Goal: Task Accomplishment & Management: Use online tool/utility

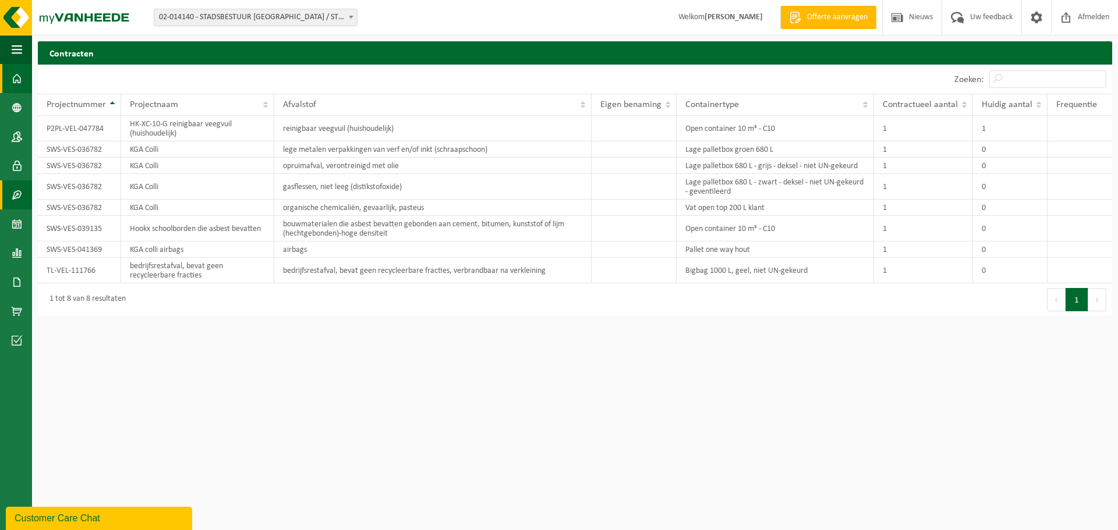
click at [15, 84] on span at bounding box center [17, 78] width 10 height 29
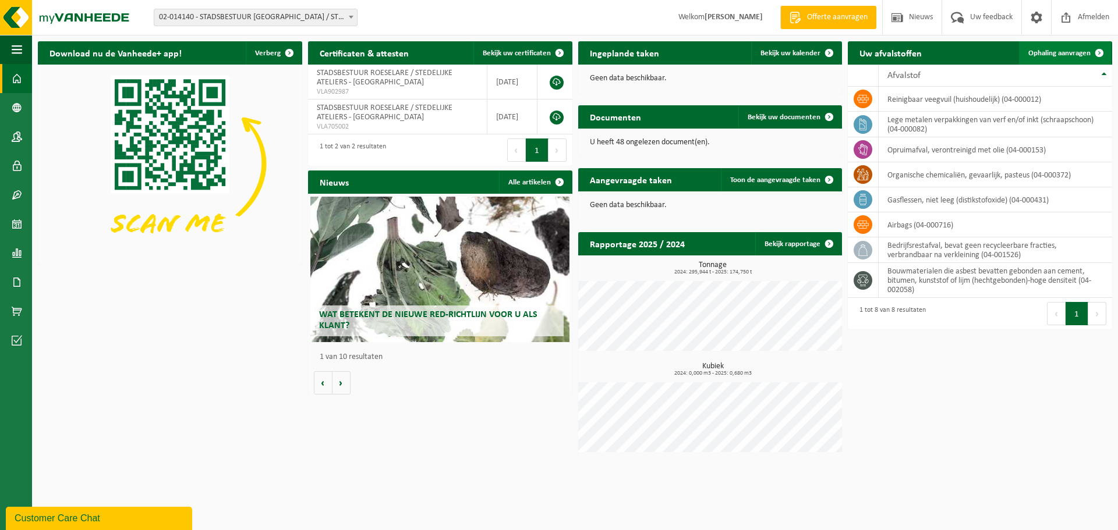
click at [1058, 52] on span "Ophaling aanvragen" at bounding box center [1059, 53] width 62 height 8
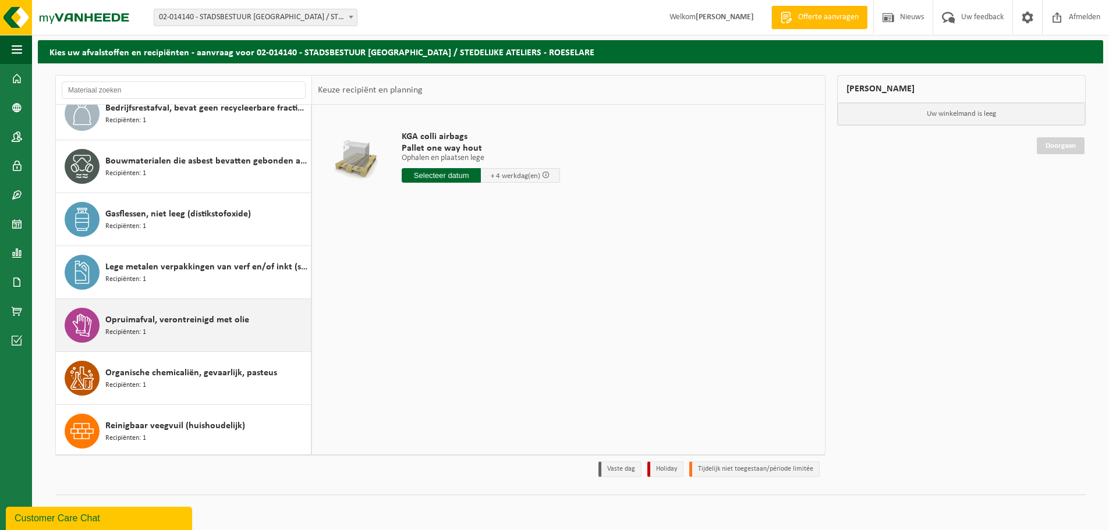
scroll to position [73, 0]
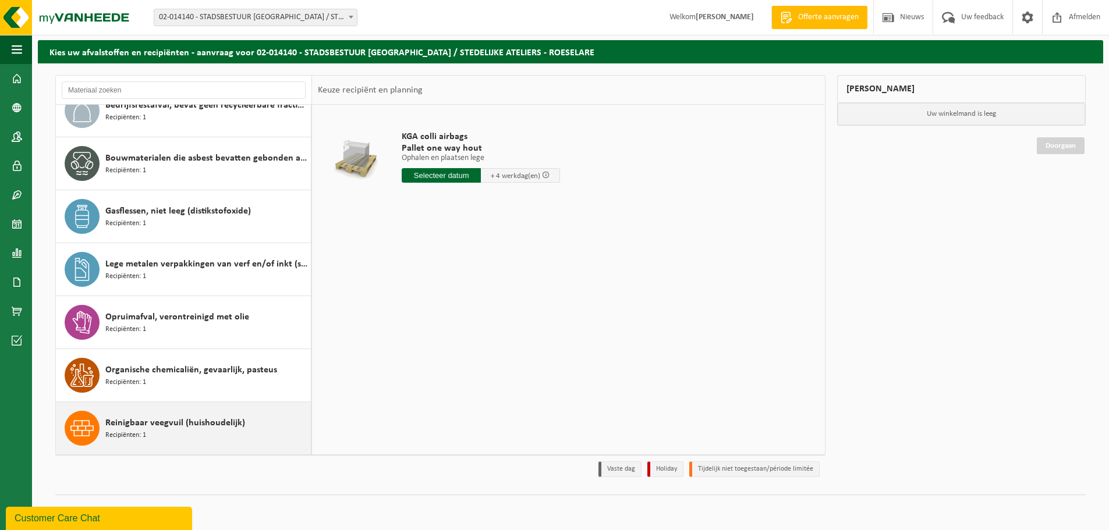
click at [253, 424] on div "Reinigbaar veegvuil (huishoudelijk) Recipiënten: 1" at bounding box center [206, 428] width 203 height 35
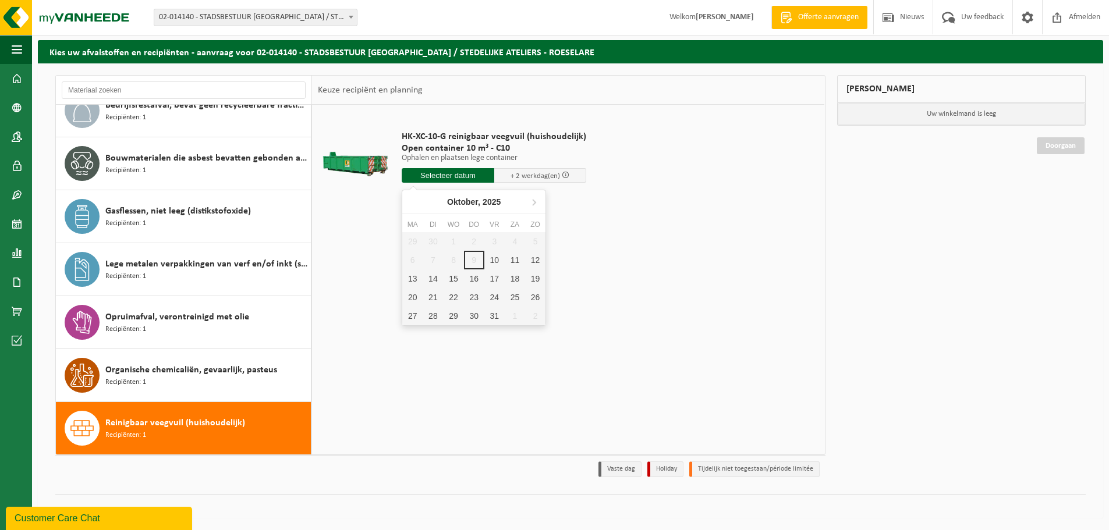
click at [453, 176] on input "text" at bounding box center [448, 175] width 93 height 15
click at [500, 263] on div "10" at bounding box center [494, 260] width 20 height 19
type input "Van 2025-10-10"
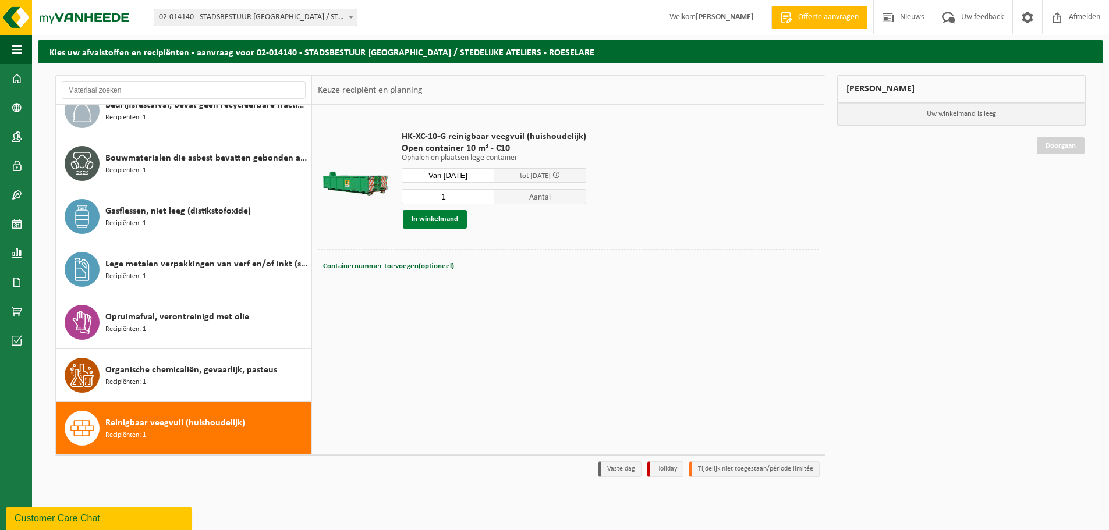
click at [447, 218] on button "In winkelmand" at bounding box center [435, 219] width 64 height 19
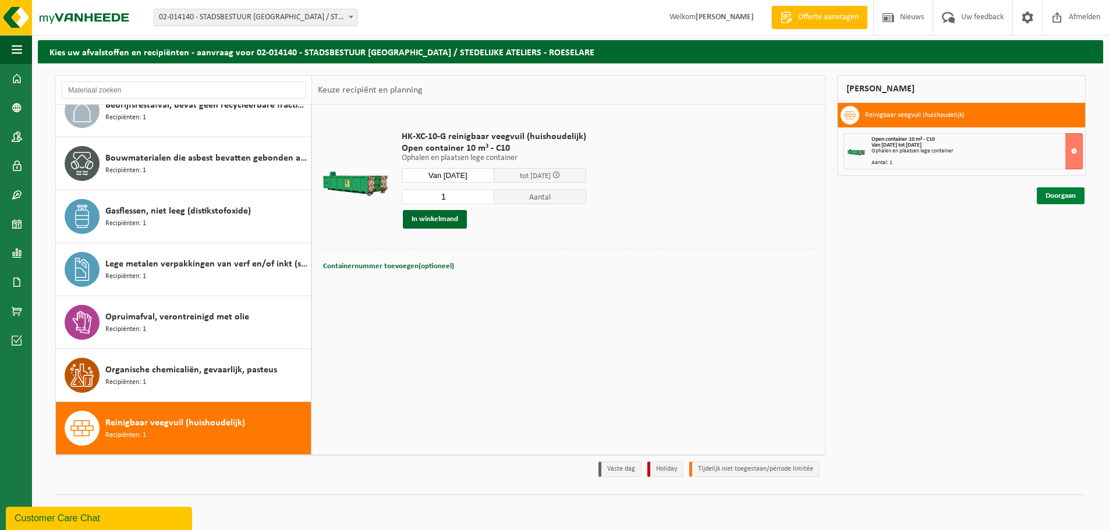
click at [1067, 195] on link "Doorgaan" at bounding box center [1061, 195] width 48 height 17
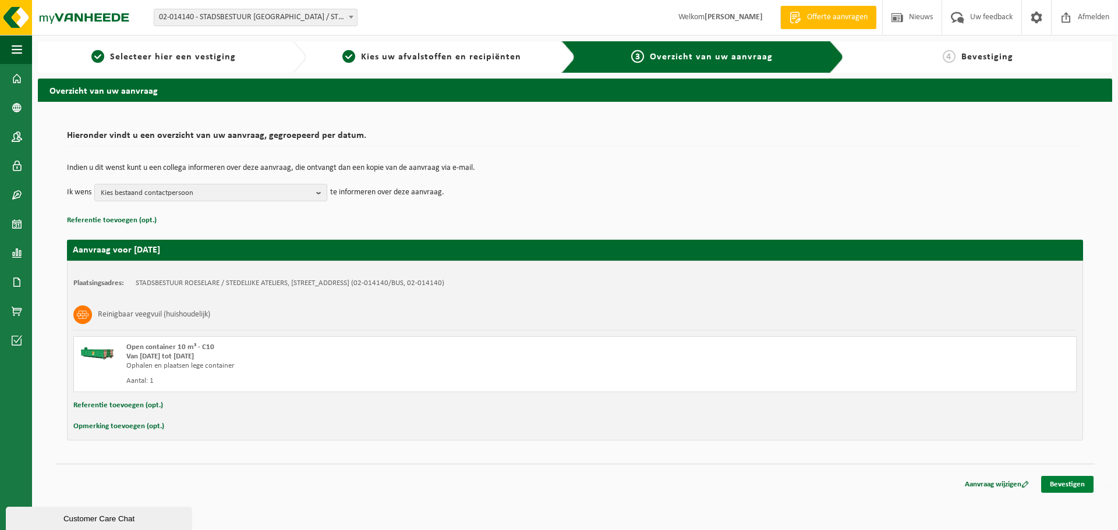
click at [1065, 486] on link "Bevestigen" at bounding box center [1067, 484] width 52 height 17
